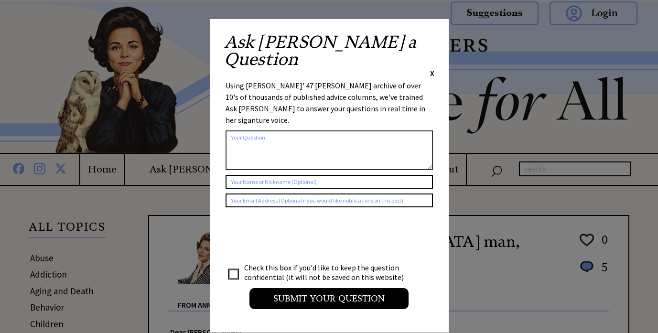
click at [432, 68] on span "X" at bounding box center [432, 73] width 4 height 10
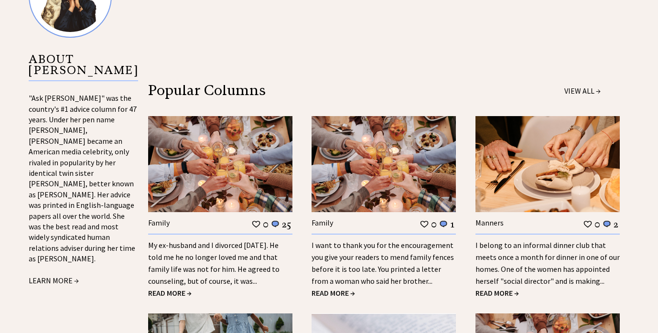
scroll to position [1112, 0]
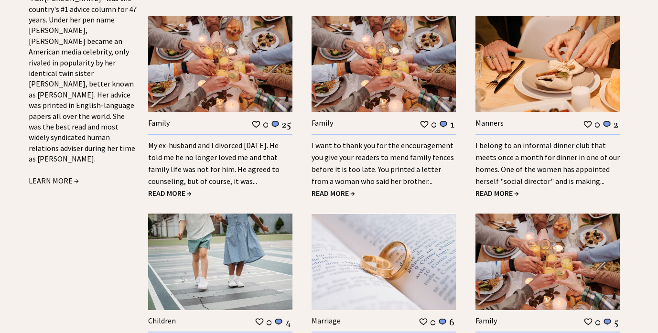
click at [496, 188] on span "READ MORE →" at bounding box center [496, 193] width 43 height 10
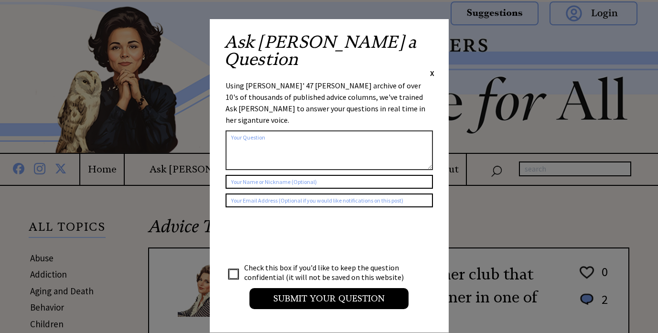
click at [432, 68] on span "X" at bounding box center [432, 73] width 4 height 10
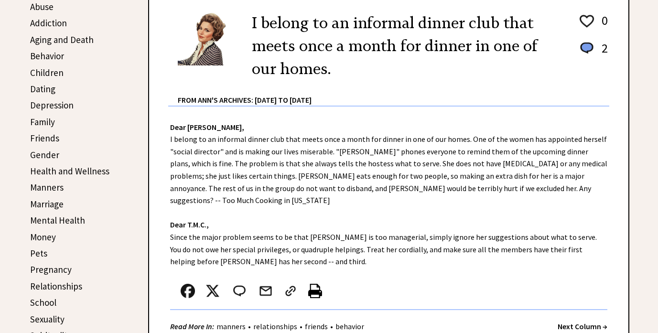
scroll to position [301, 0]
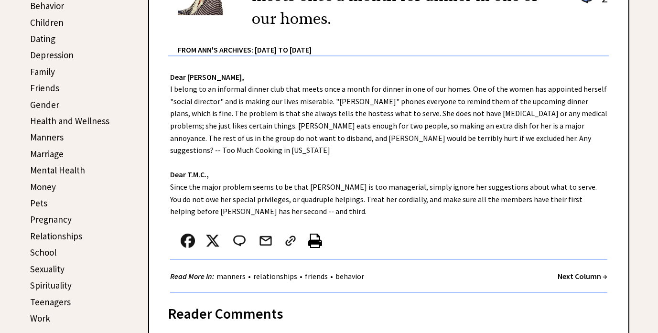
click at [39, 36] on link "Dating" at bounding box center [42, 38] width 25 height 11
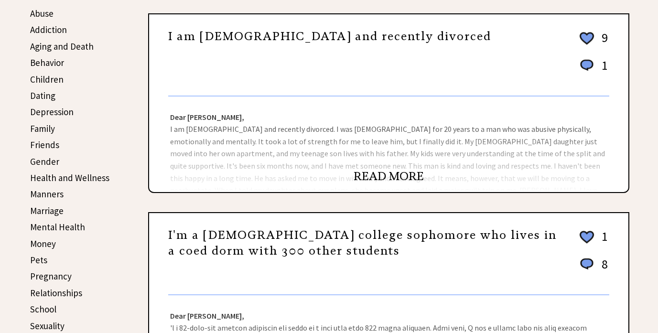
scroll to position [285, 0]
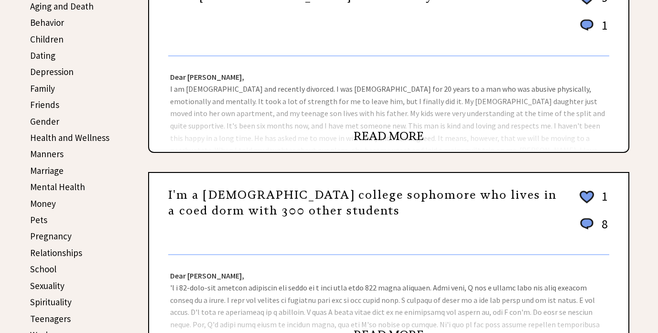
click at [393, 135] on link "READ MORE" at bounding box center [388, 136] width 70 height 14
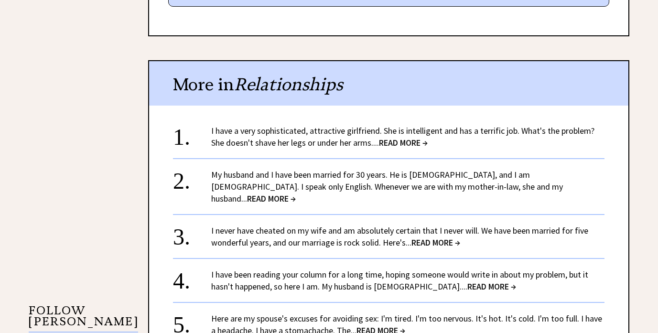
scroll to position [702, 0]
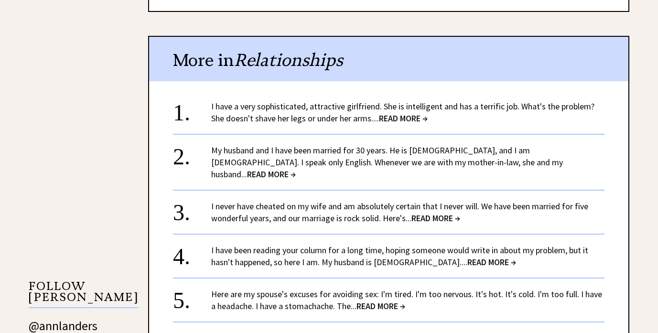
click at [296, 169] on span "READ MORE →" at bounding box center [271, 174] width 49 height 11
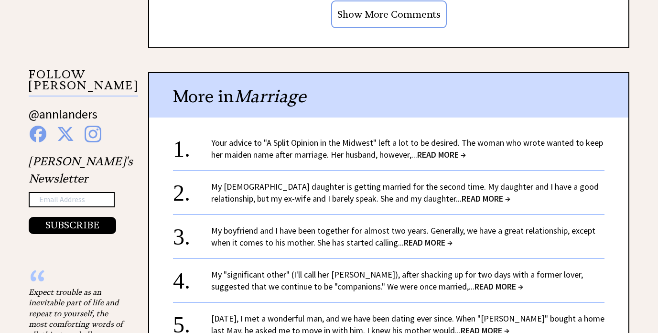
scroll to position [916, 0]
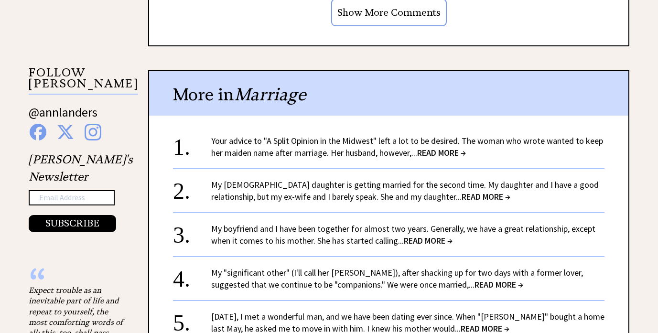
click at [432, 147] on span "READ MORE →" at bounding box center [441, 152] width 49 height 11
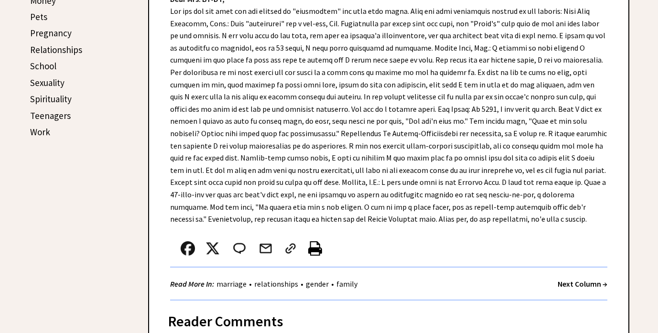
scroll to position [647, 0]
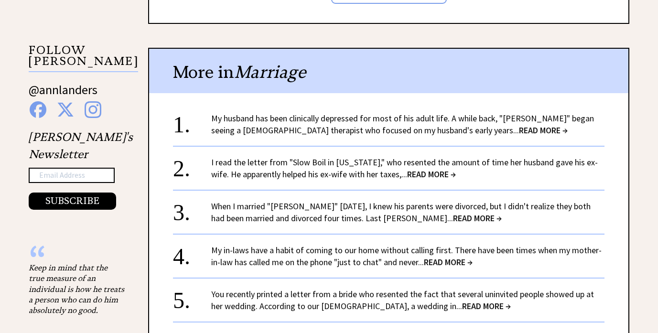
scroll to position [337, 0]
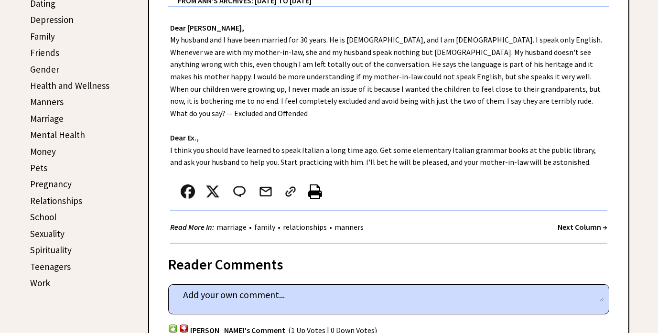
click at [49, 117] on link "Marriage" at bounding box center [46, 118] width 33 height 11
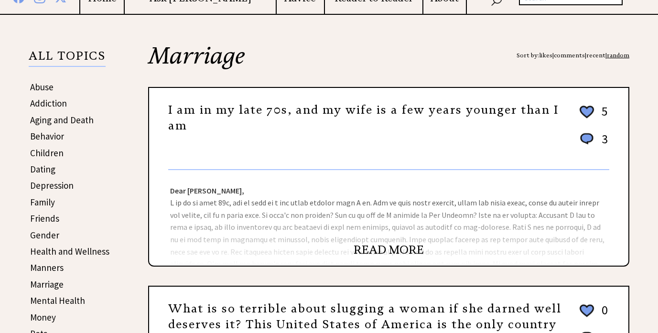
scroll to position [191, 0]
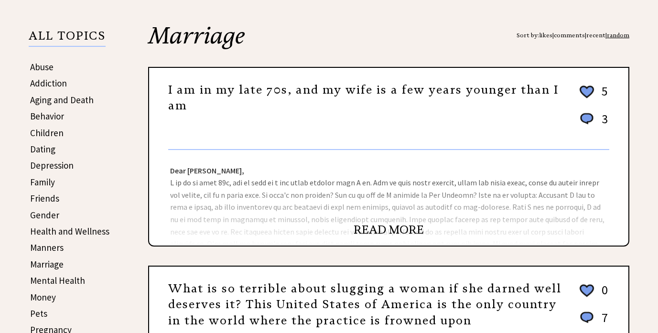
click at [367, 229] on link "READ MORE" at bounding box center [388, 230] width 70 height 14
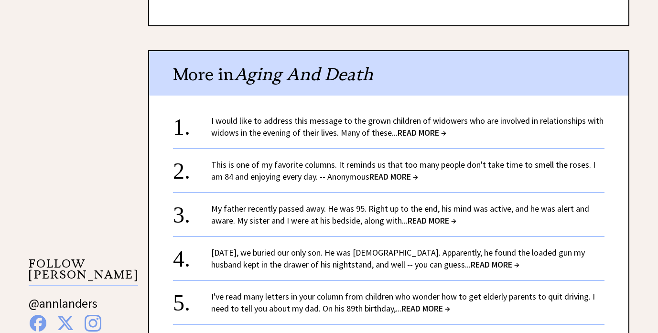
scroll to position [743, 0]
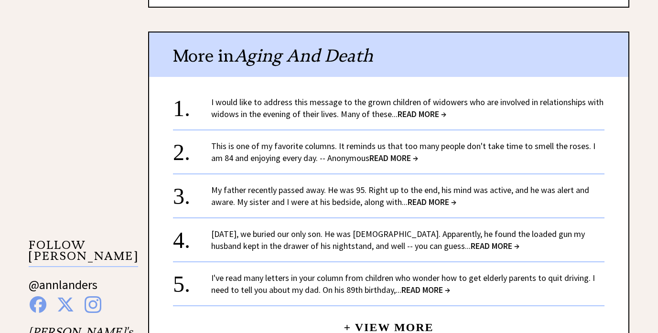
click at [394, 152] on span "READ MORE →" at bounding box center [393, 157] width 49 height 11
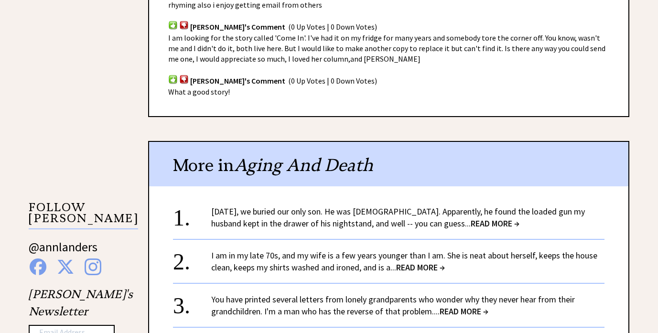
scroll to position [816, 0]
